Goal: Use online tool/utility: Utilize a website feature to perform a specific function

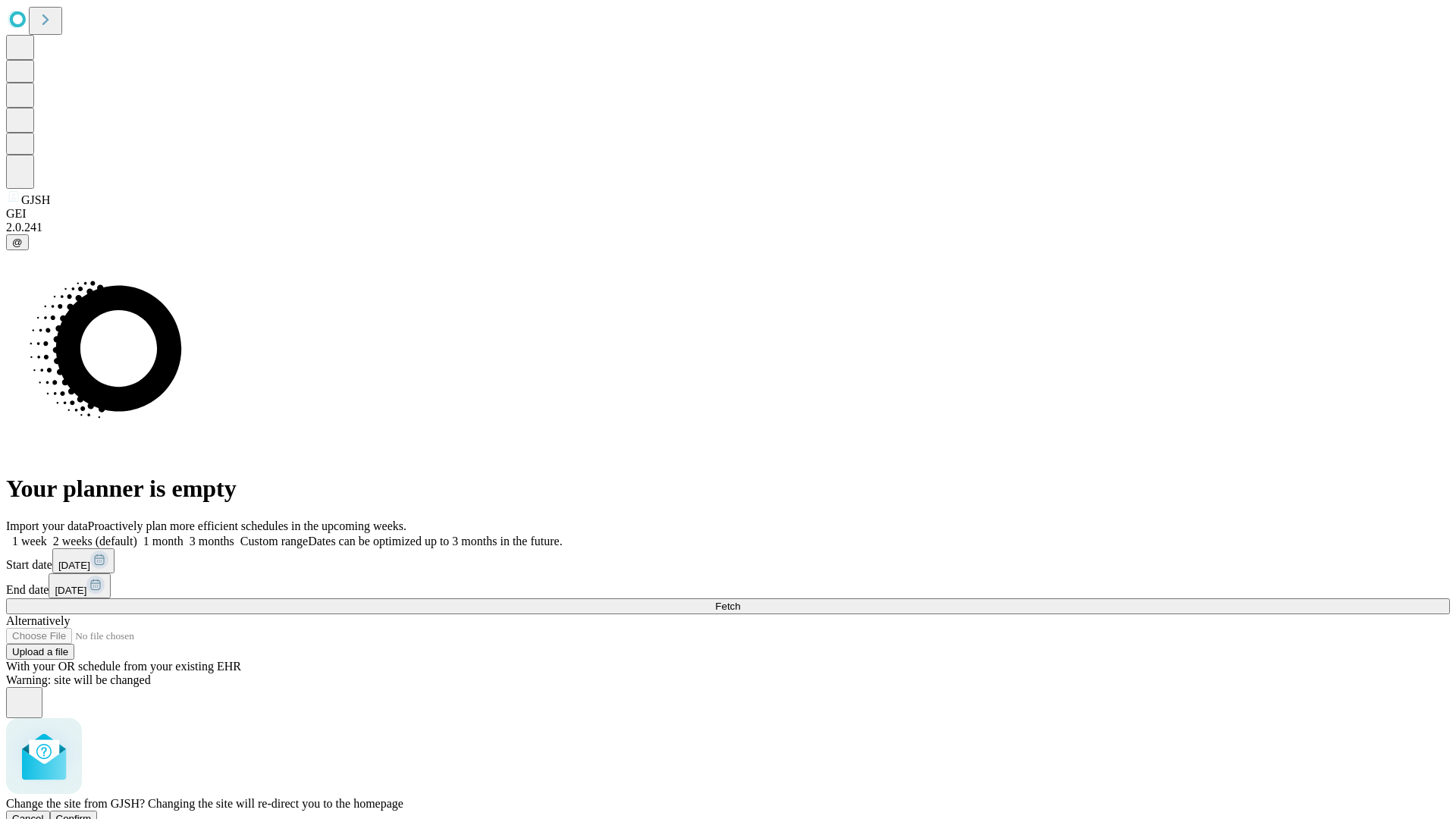
click at [92, 812] on span "Confirm" at bounding box center [74, 818] width 36 height 11
click at [47, 534] on label "1 week" at bounding box center [26, 541] width 41 height 13
click at [740, 600] on span "Fetch" at bounding box center [727, 606] width 25 height 11
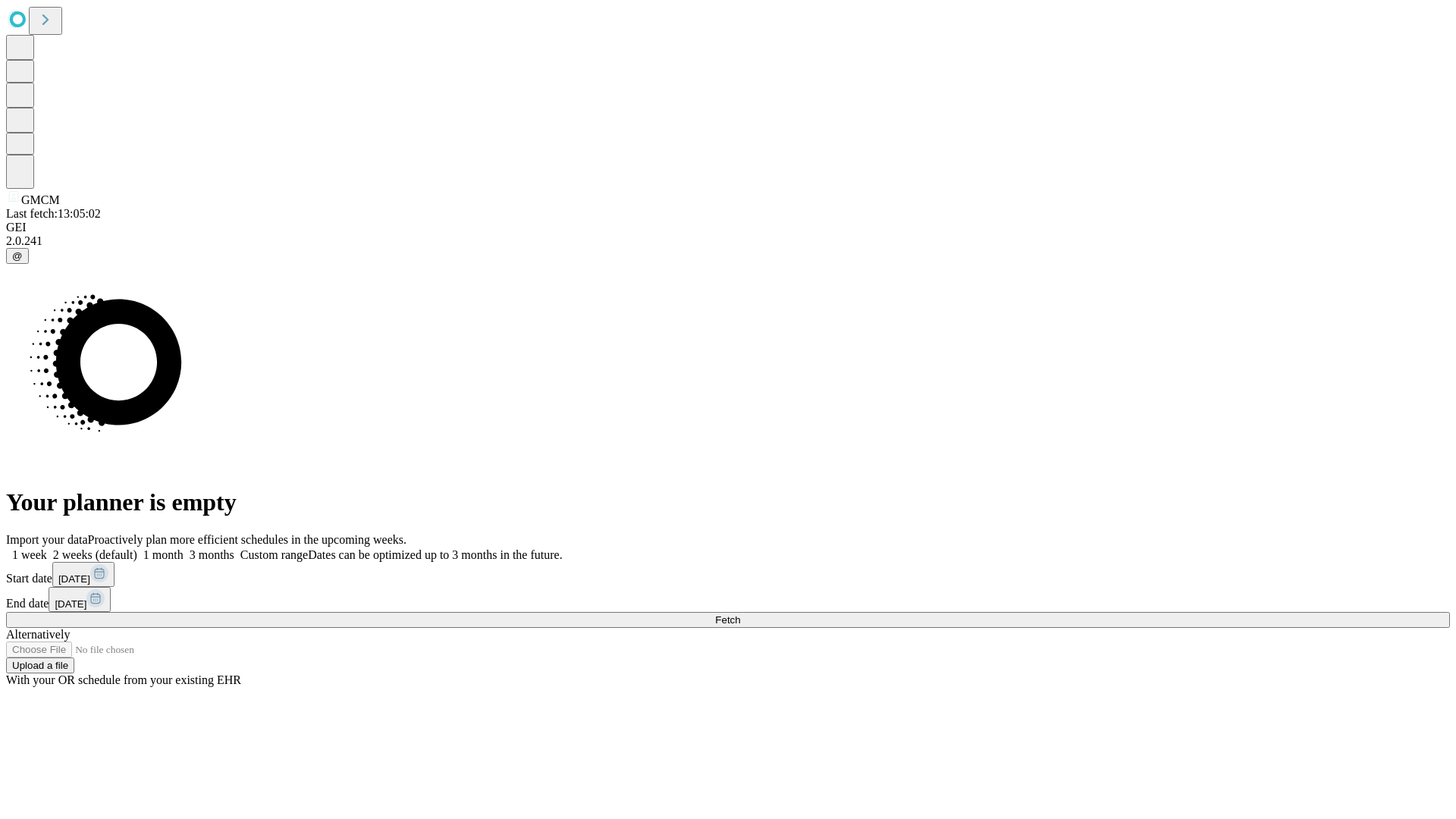
click at [47, 548] on label "1 week" at bounding box center [26, 555] width 41 height 13
click at [740, 614] on span "Fetch" at bounding box center [727, 620] width 25 height 11
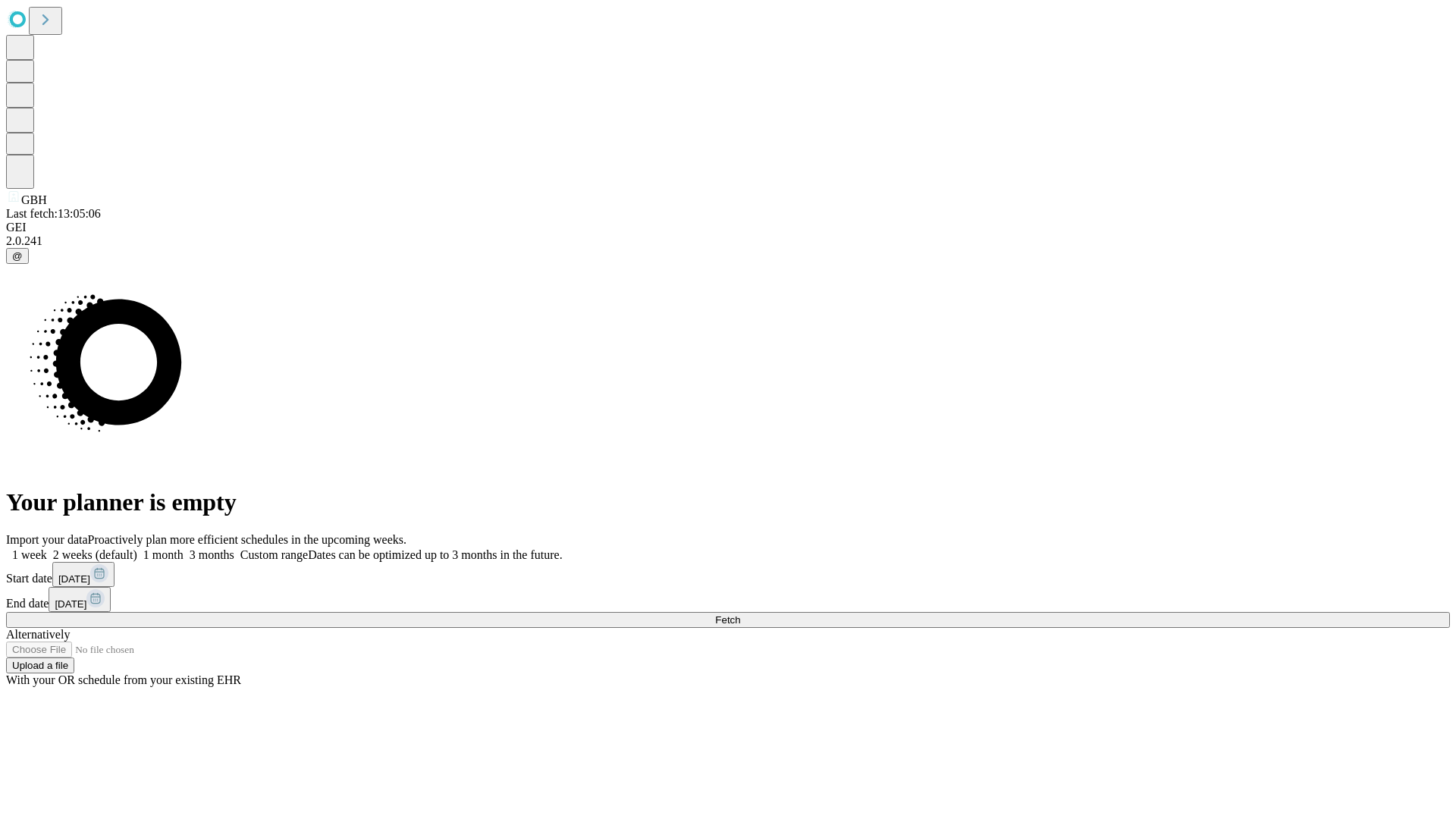
click at [47, 548] on label "1 week" at bounding box center [26, 555] width 41 height 13
click at [740, 614] on span "Fetch" at bounding box center [727, 620] width 25 height 11
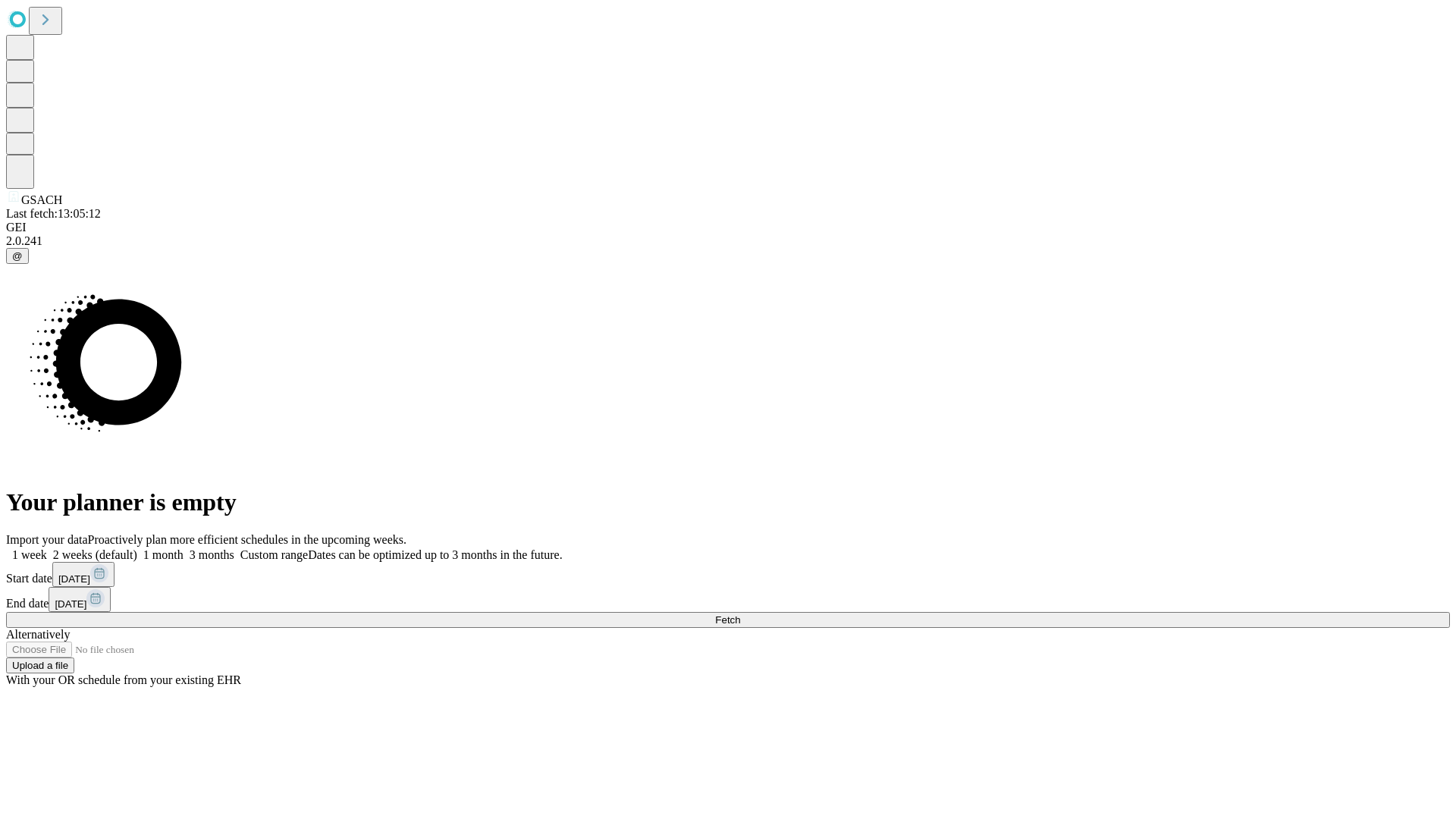
click at [47, 548] on label "1 week" at bounding box center [26, 555] width 41 height 13
click at [740, 614] on span "Fetch" at bounding box center [727, 620] width 25 height 11
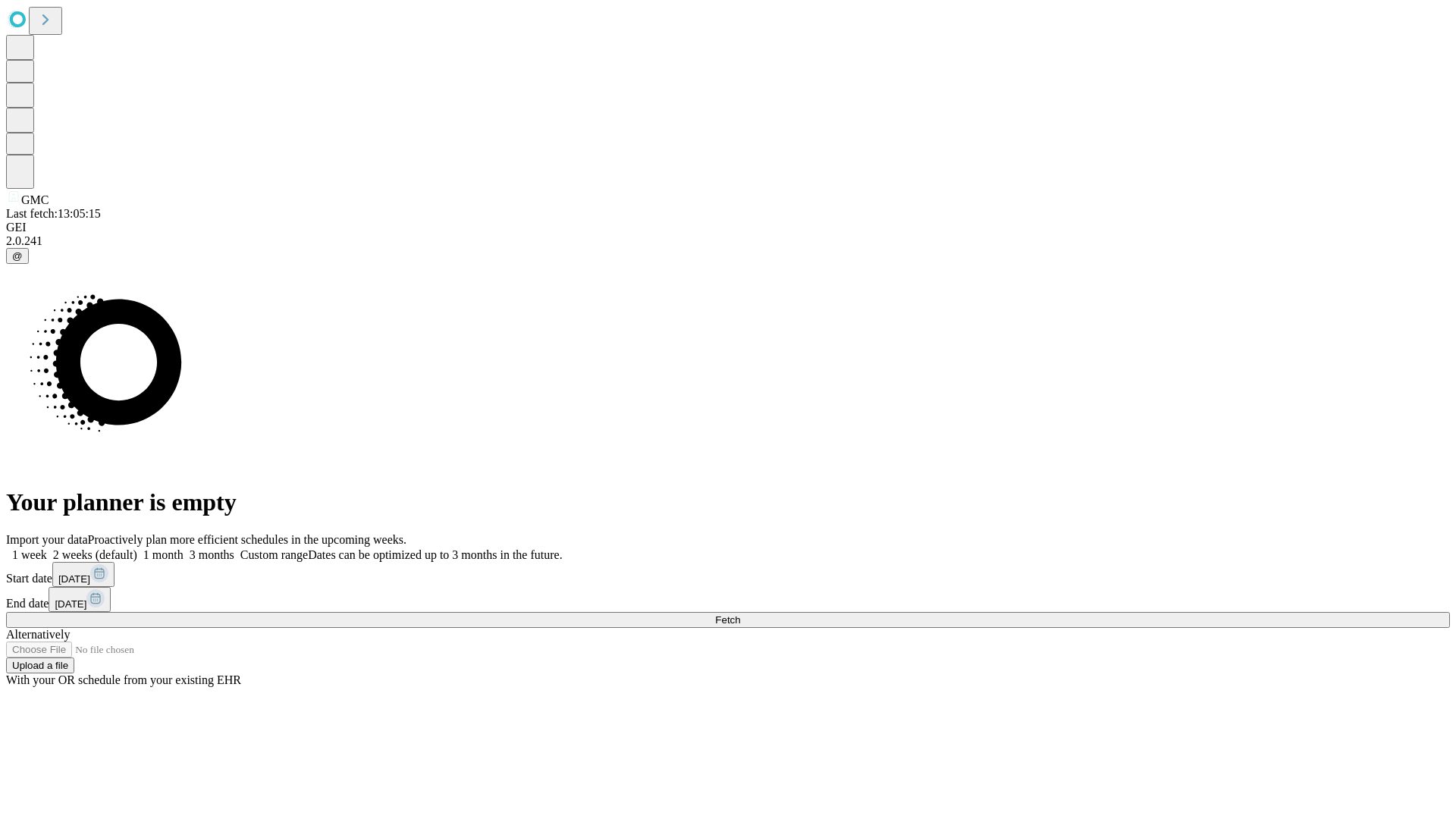
click at [47, 548] on label "1 week" at bounding box center [26, 555] width 41 height 13
click at [740, 614] on span "Fetch" at bounding box center [727, 620] width 25 height 11
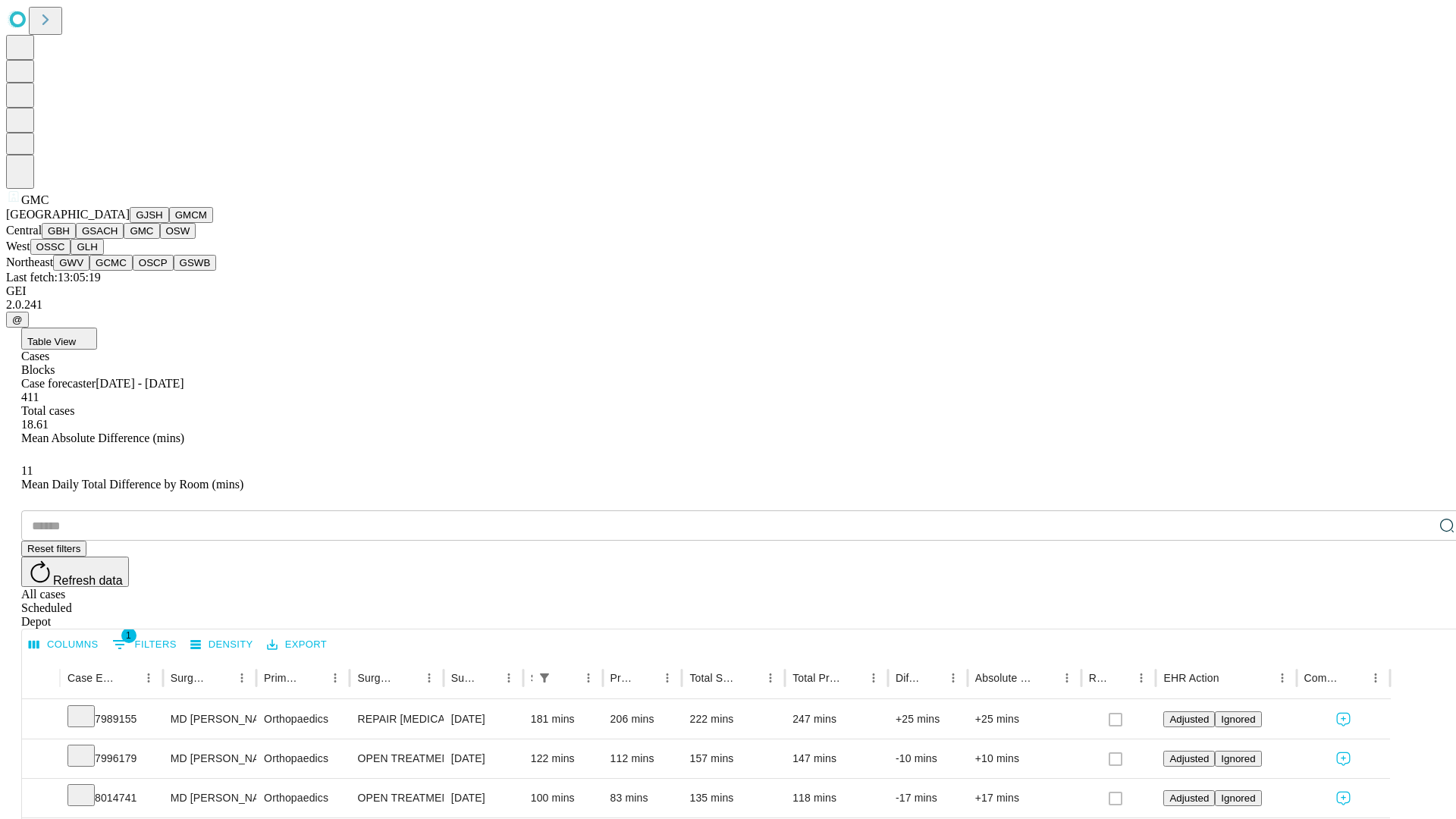
click at [160, 239] on button "OSW" at bounding box center [178, 230] width 37 height 16
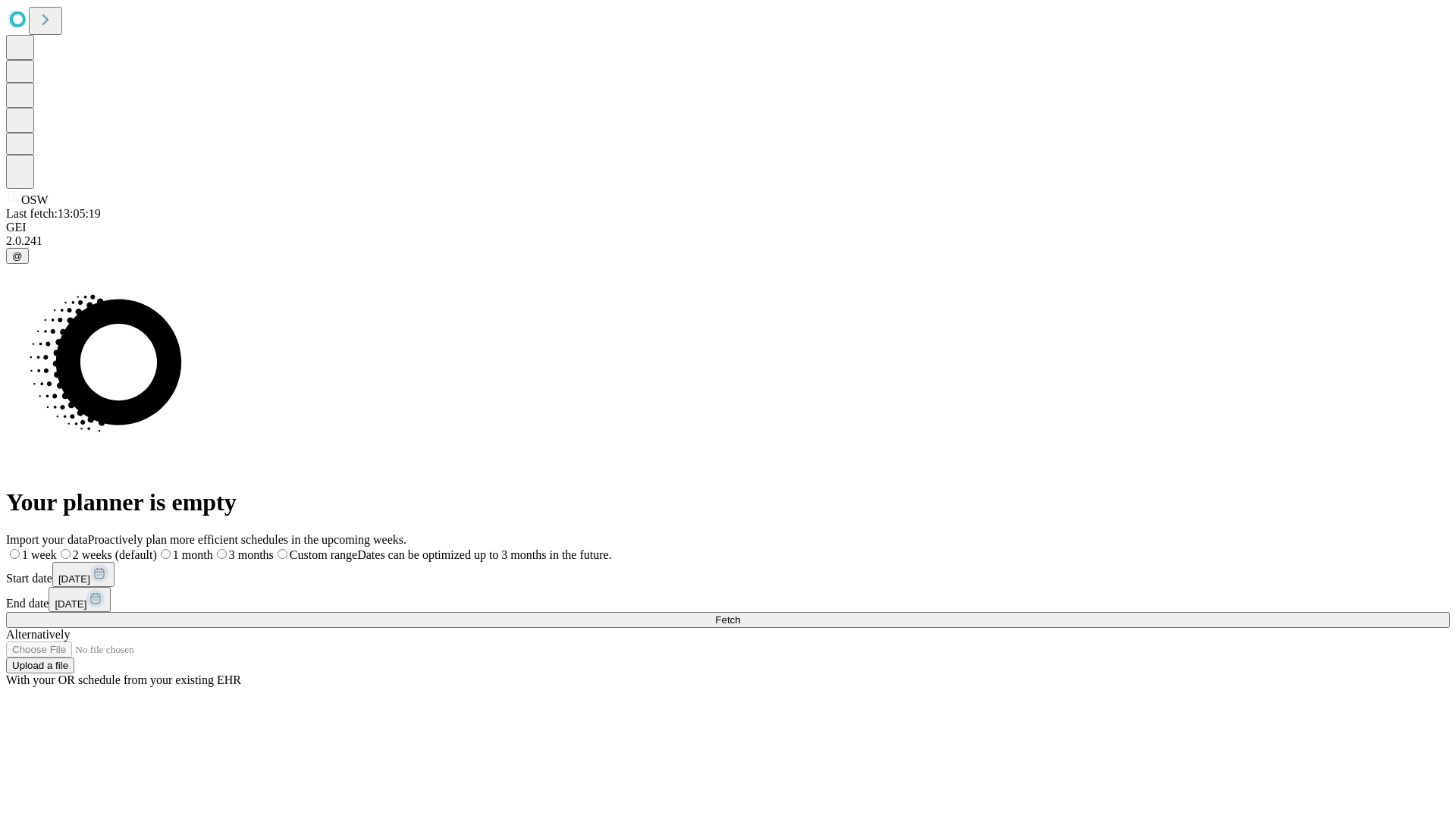
click at [56, 548] on label "1 week" at bounding box center [31, 555] width 51 height 13
click at [740, 614] on span "Fetch" at bounding box center [727, 620] width 25 height 11
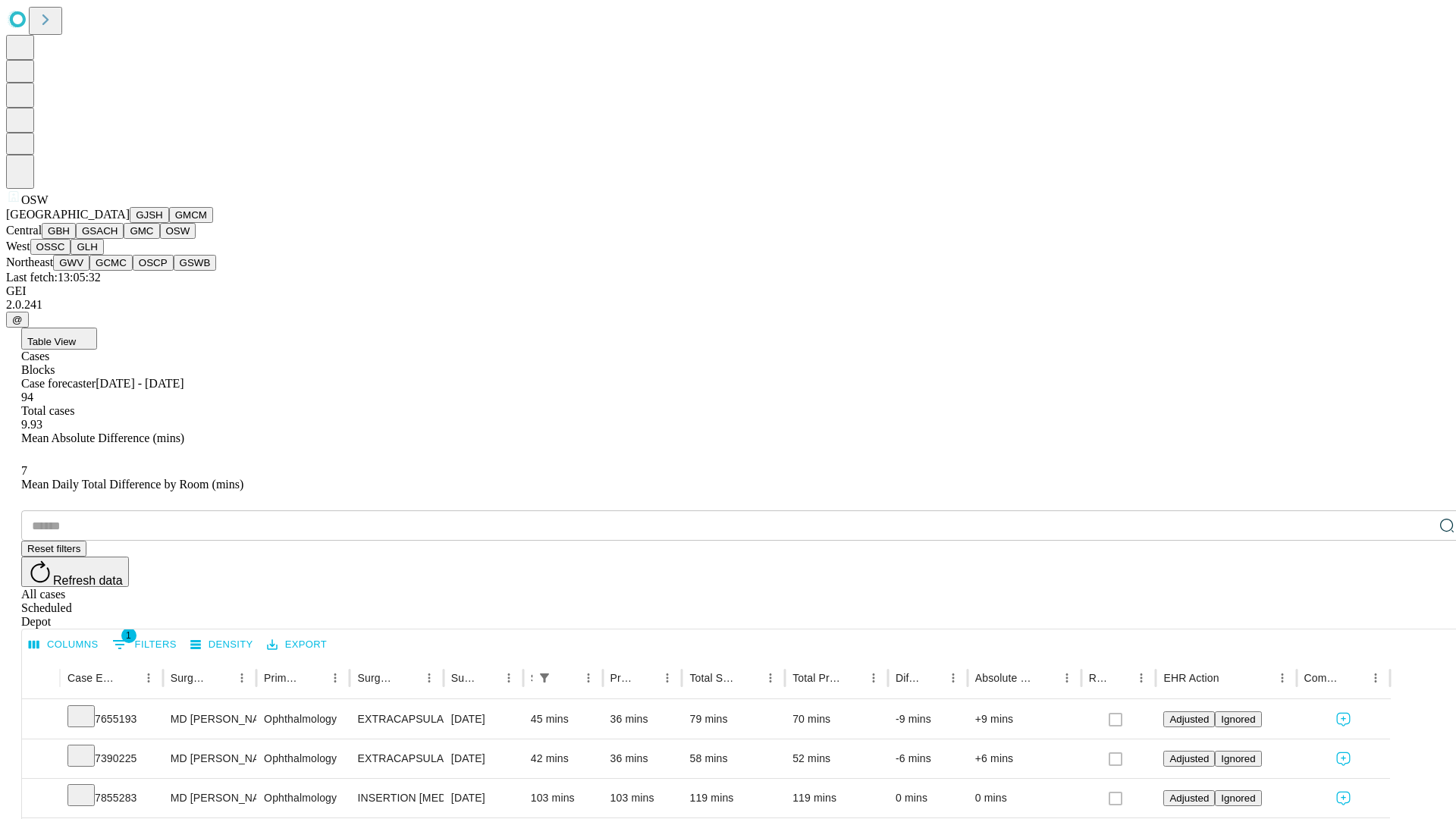
click at [71, 255] on button "OSSC" at bounding box center [51, 246] width 41 height 16
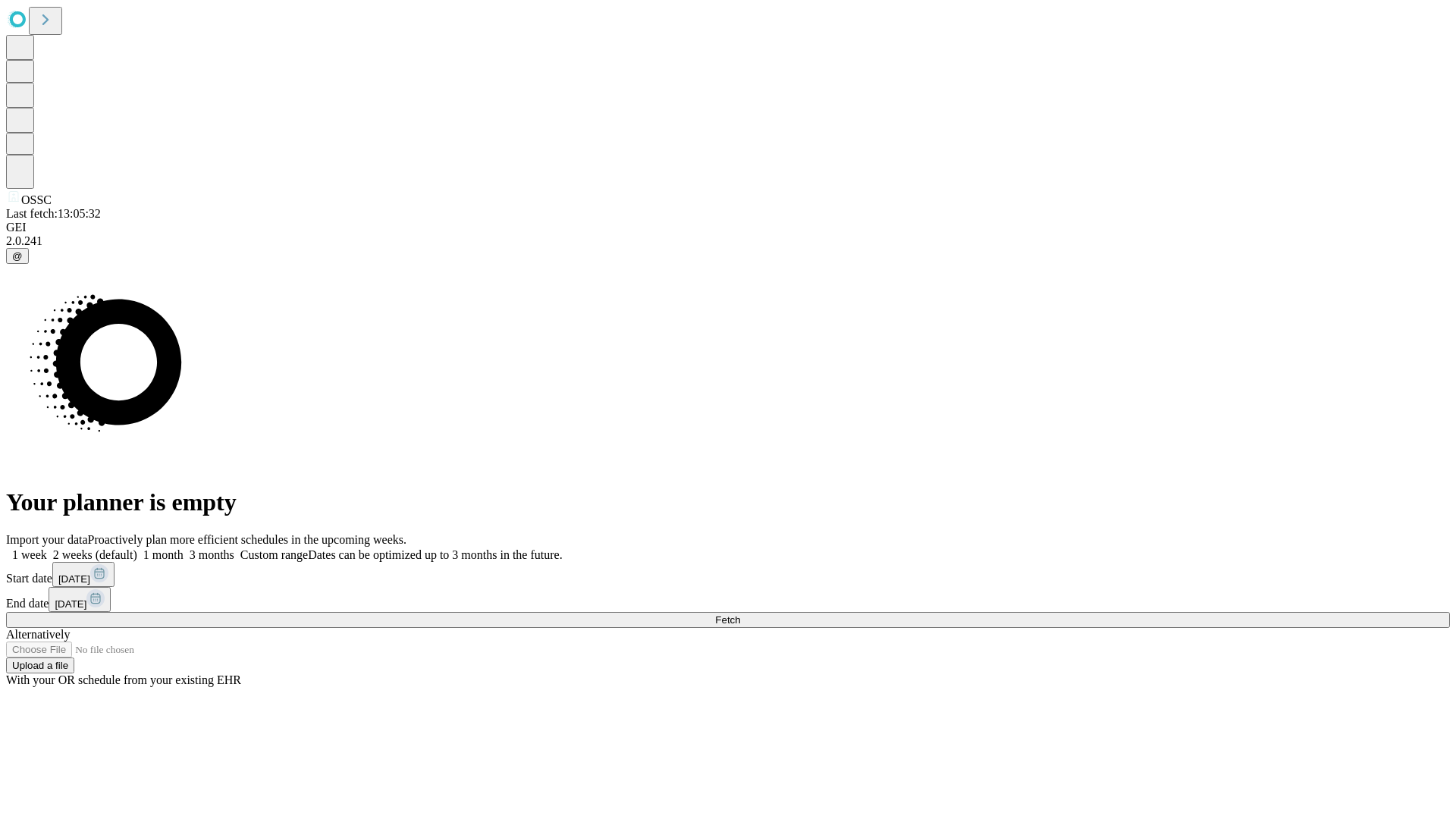
click at [740, 614] on span "Fetch" at bounding box center [727, 620] width 25 height 11
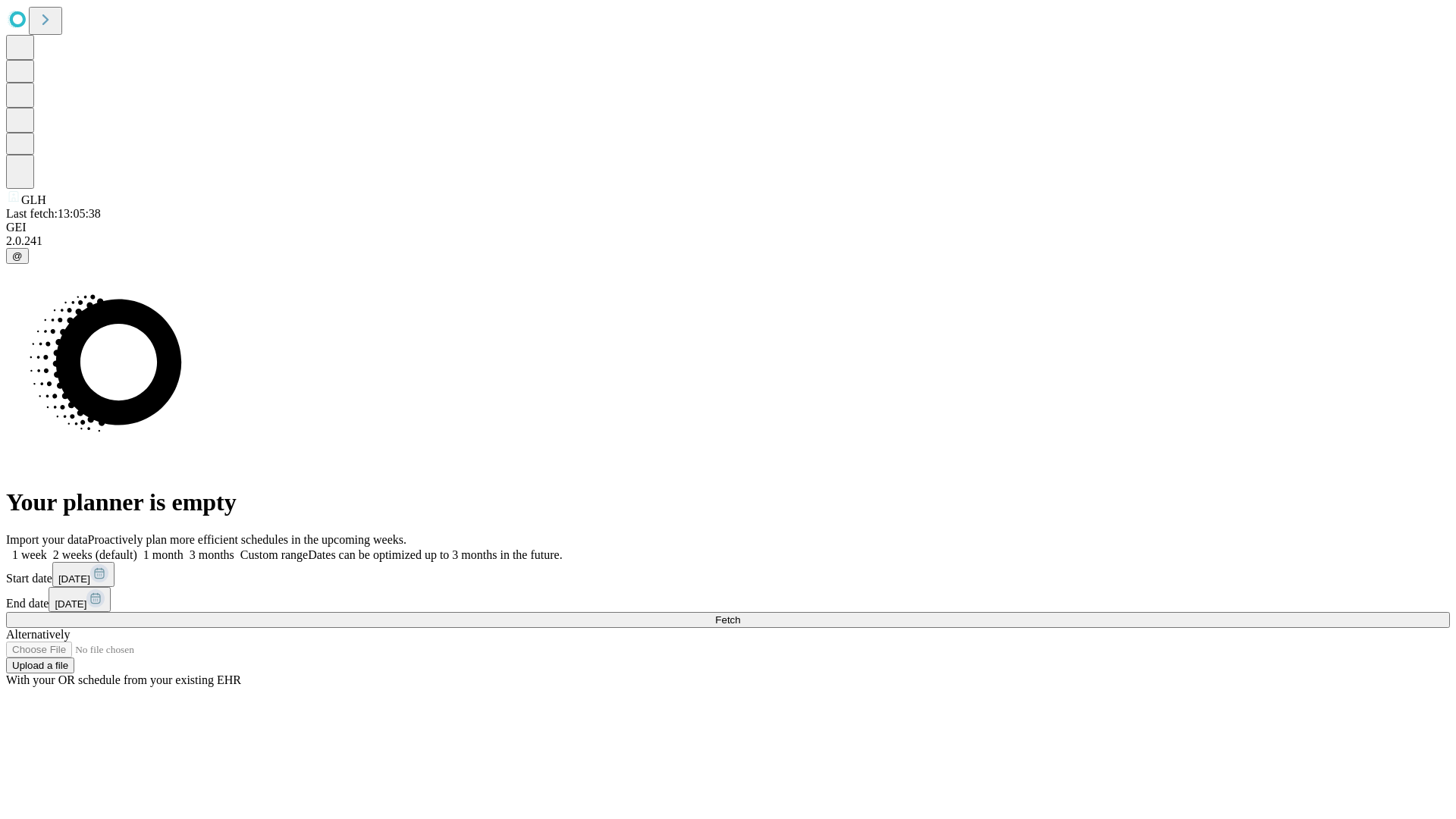
click at [47, 548] on label "1 week" at bounding box center [26, 555] width 41 height 13
click at [740, 614] on span "Fetch" at bounding box center [727, 620] width 25 height 11
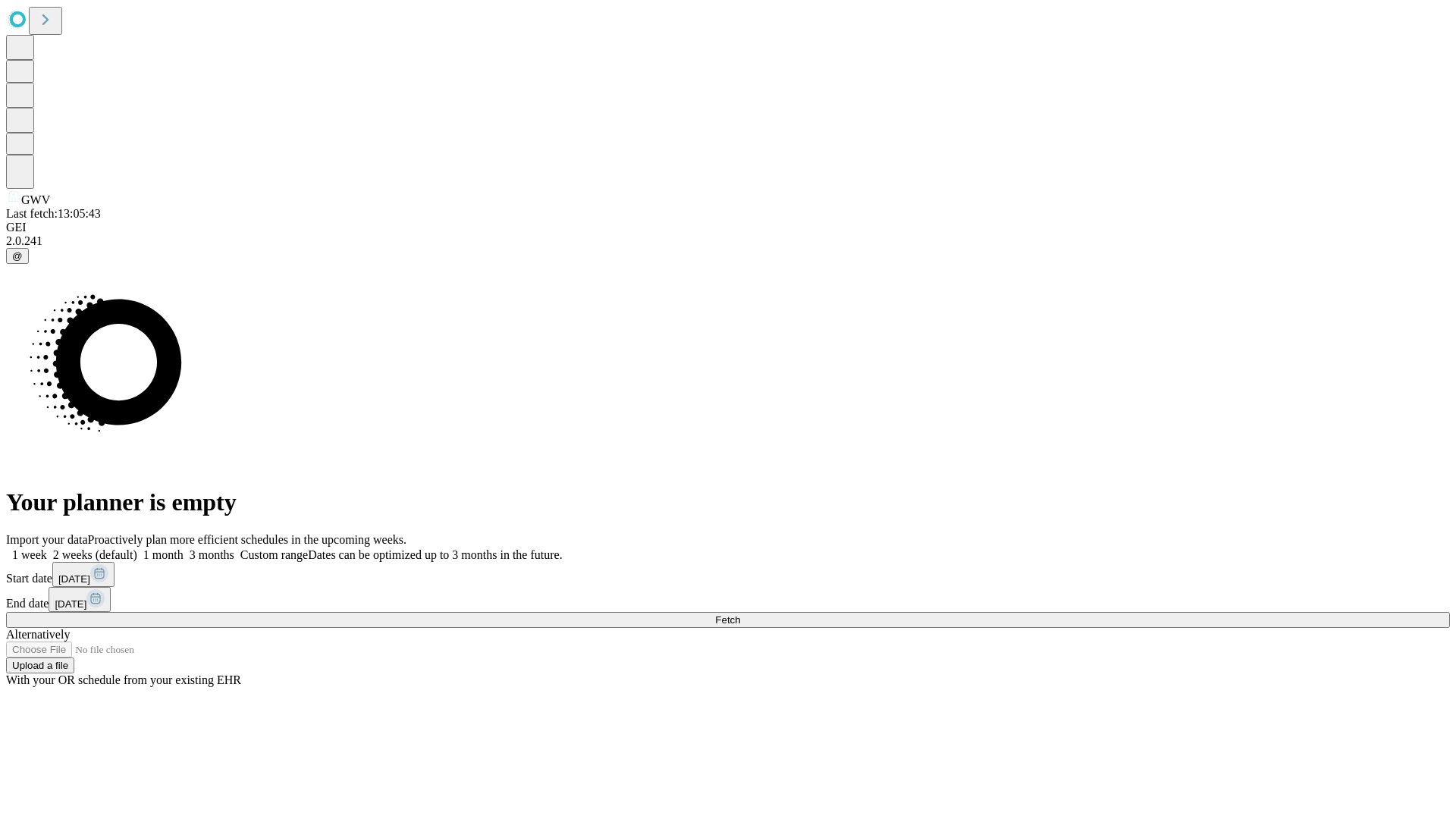
click at [47, 548] on label "1 week" at bounding box center [26, 555] width 41 height 13
click at [740, 614] on span "Fetch" at bounding box center [727, 620] width 25 height 11
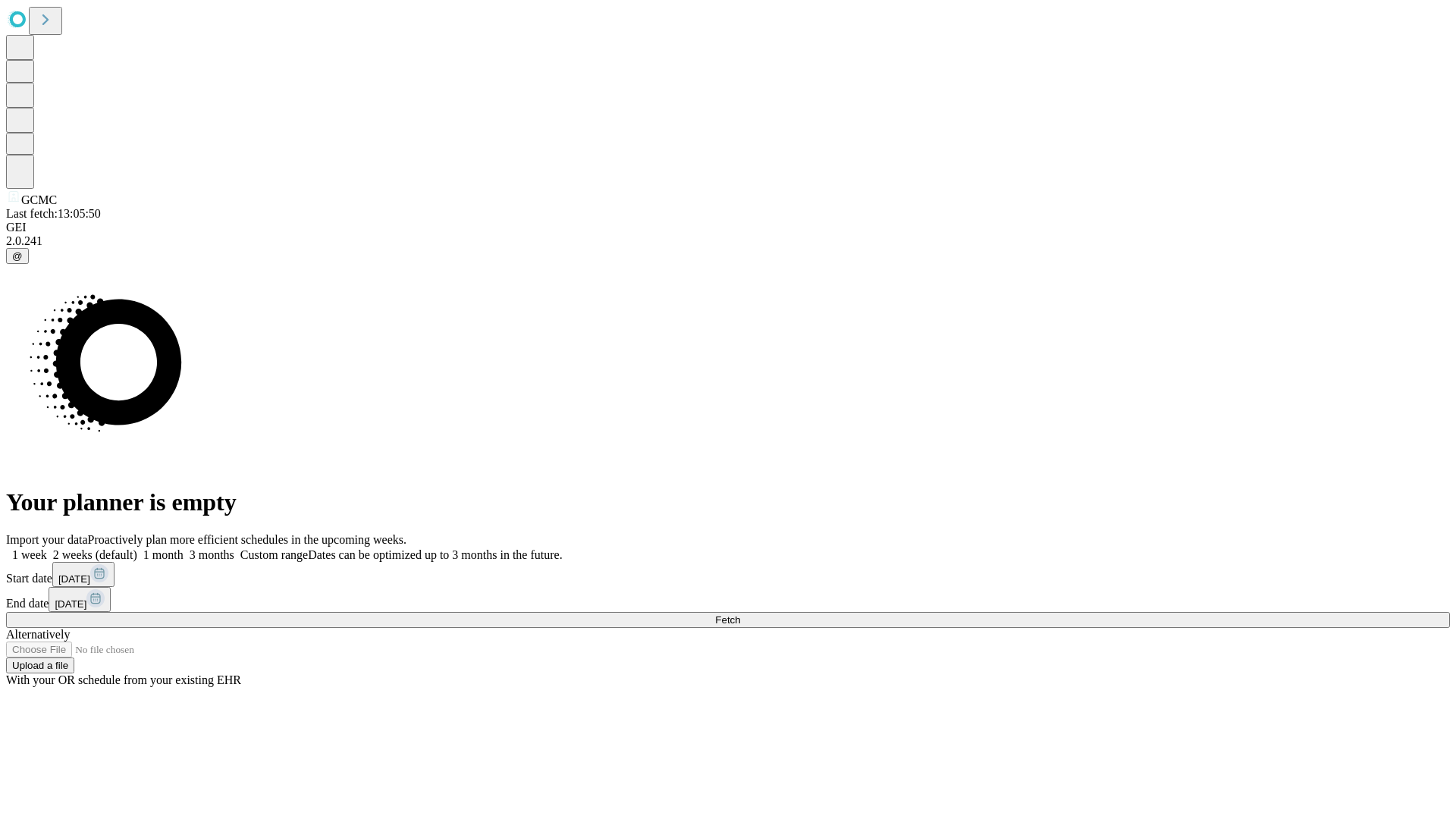
click at [47, 548] on label "1 week" at bounding box center [26, 555] width 41 height 13
click at [740, 614] on span "Fetch" at bounding box center [727, 620] width 25 height 11
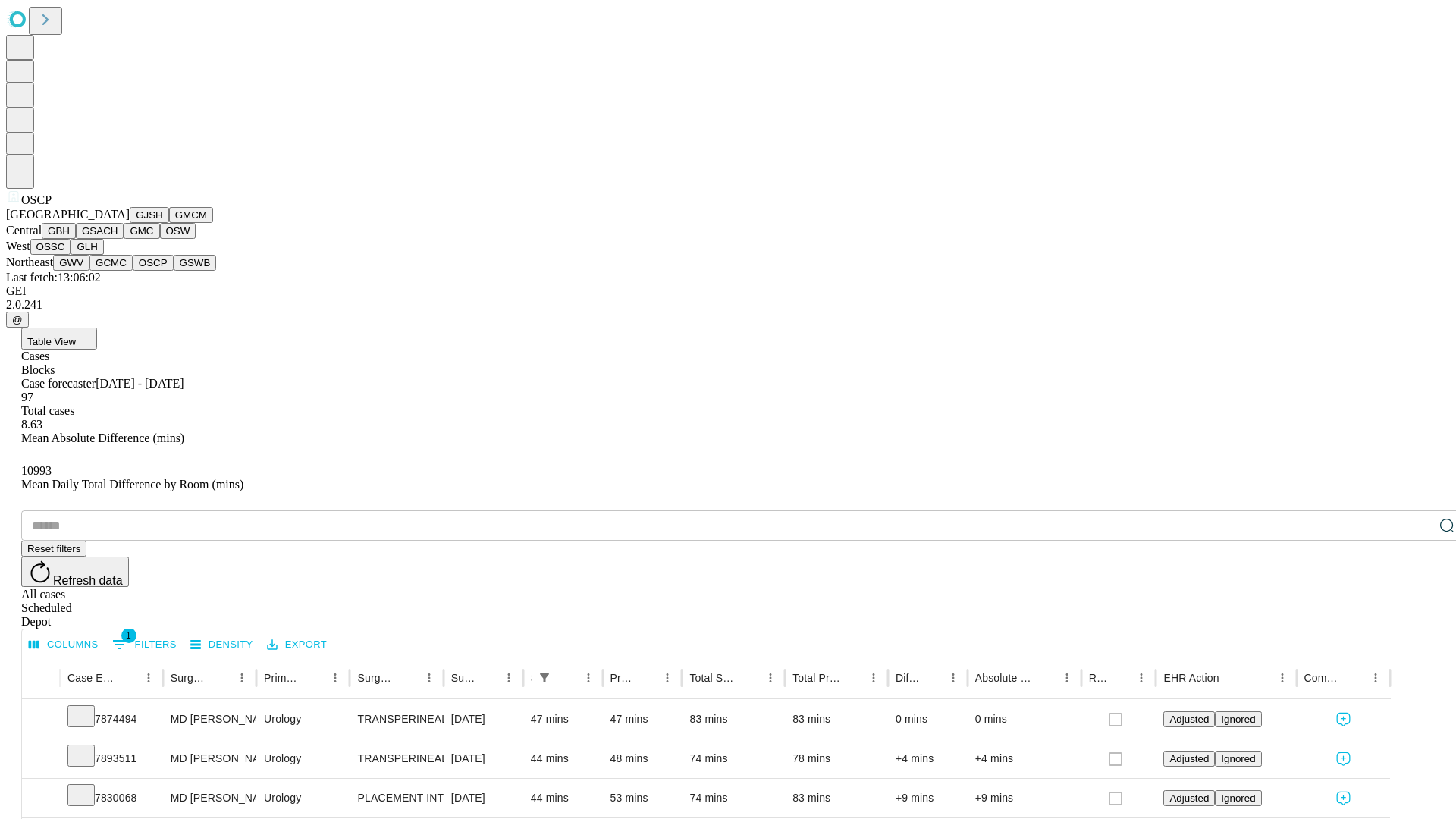
click at [174, 271] on button "GSWB" at bounding box center [196, 262] width 43 height 16
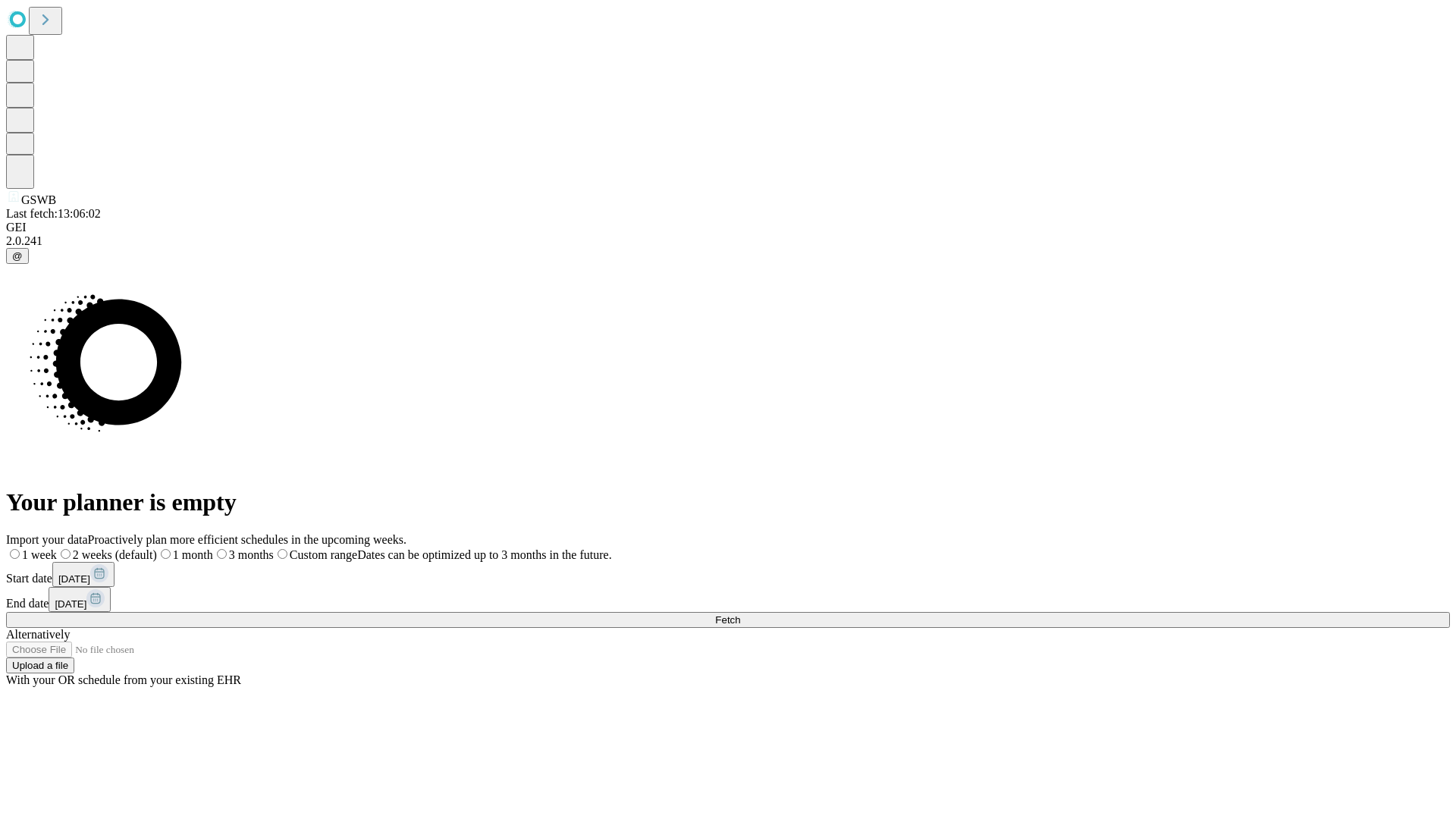
click at [56, 548] on label "1 week" at bounding box center [31, 555] width 51 height 13
click at [740, 614] on span "Fetch" at bounding box center [727, 620] width 25 height 11
